Goal: Obtain resource: Download file/media

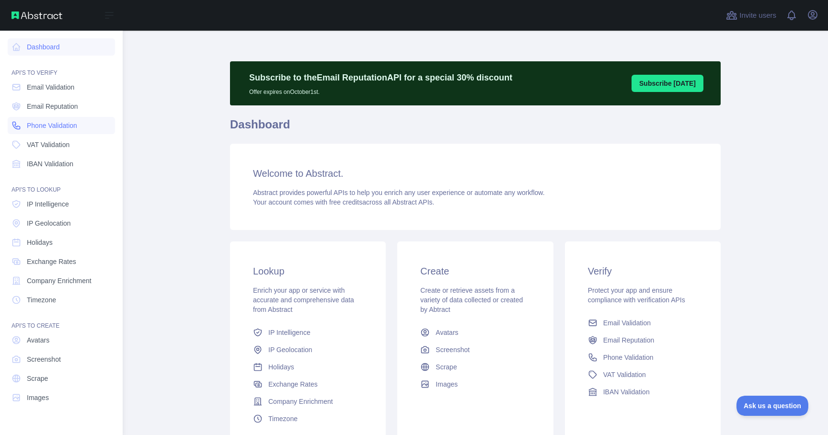
click at [25, 129] on link "Phone Validation" at bounding box center [61, 125] width 107 height 17
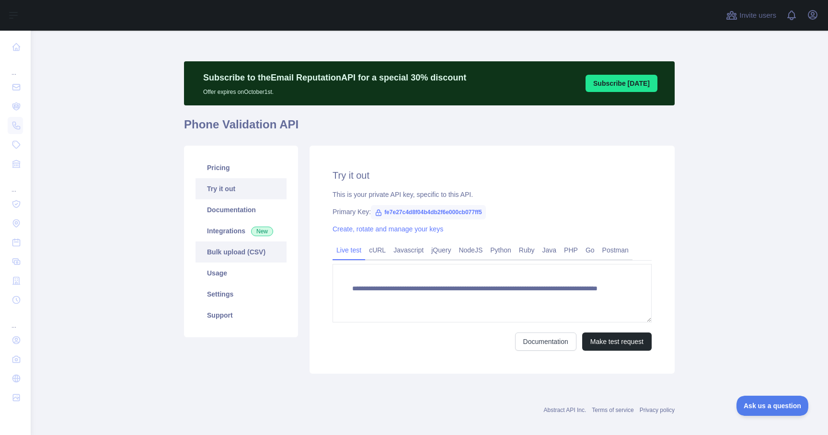
click at [227, 250] on link "Bulk upload (CSV)" at bounding box center [241, 252] width 91 height 21
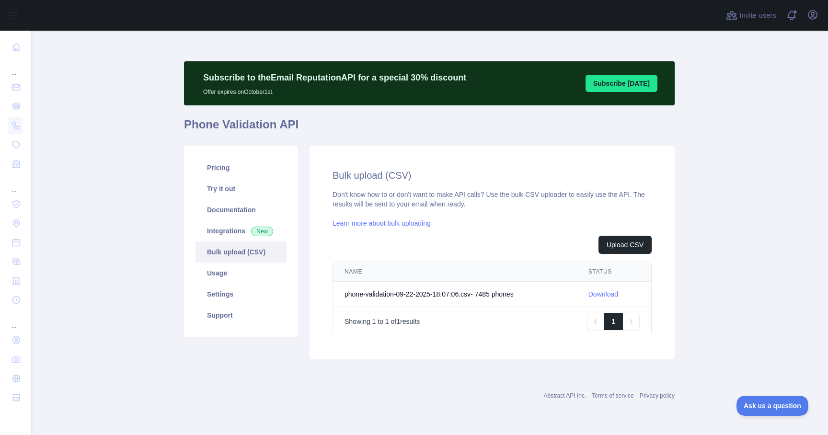
click at [606, 293] on link "Download" at bounding box center [604, 294] width 30 height 8
